Goal: Task Accomplishment & Management: Complete application form

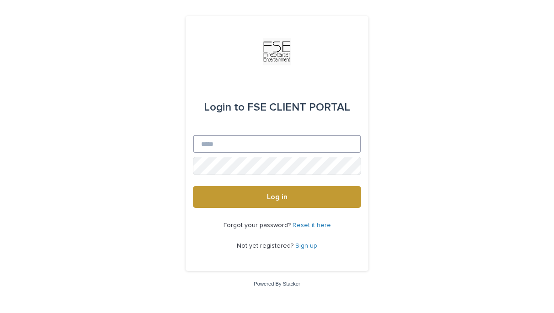
click at [260, 147] on input "Email" at bounding box center [277, 144] width 168 height 18
type input "**********"
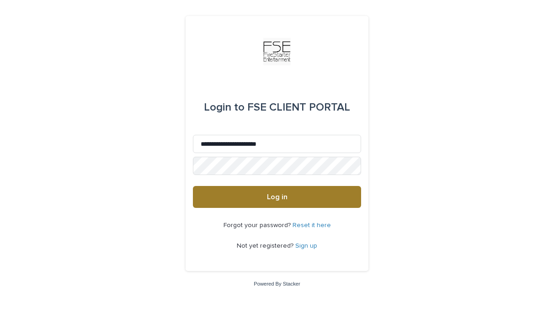
click at [267, 194] on span "Log in" at bounding box center [277, 196] width 21 height 7
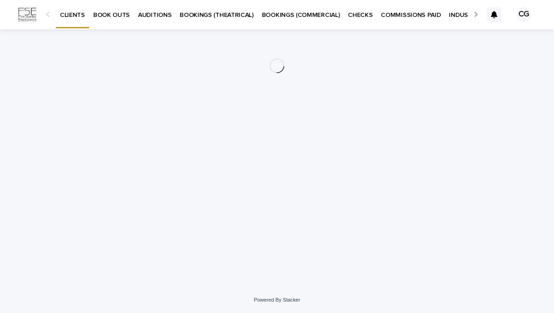
click at [107, 11] on p "BOOK OUTS" at bounding box center [111, 9] width 37 height 19
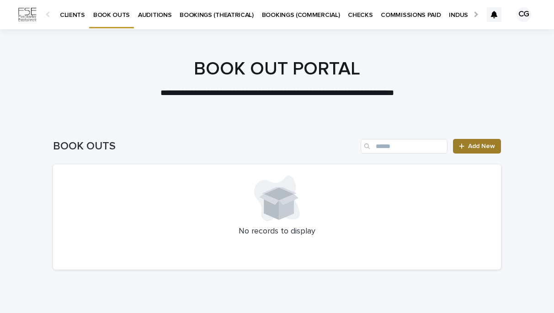
click at [481, 148] on span "Add New" at bounding box center [481, 146] width 27 height 6
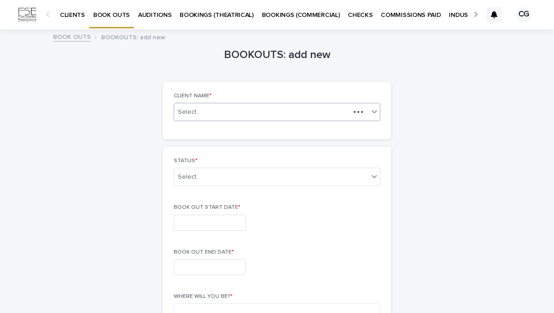
click at [294, 110] on div "Select..." at bounding box center [262, 112] width 176 height 11
